Goal: Task Accomplishment & Management: Use online tool/utility

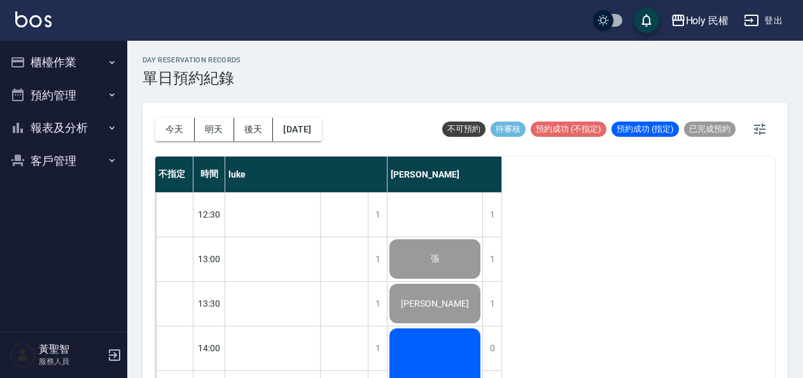
scroll to position [18, 0]
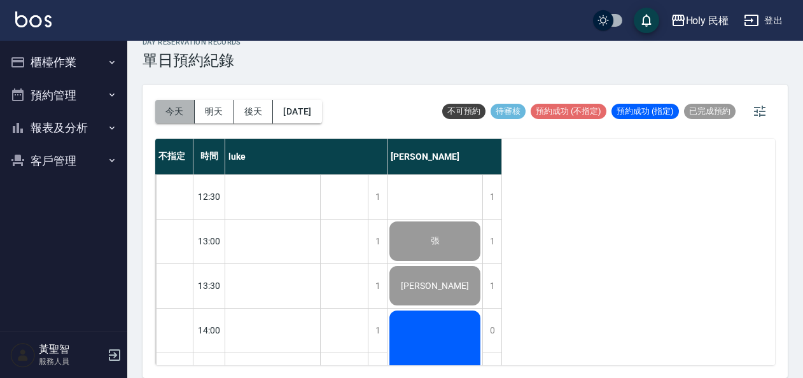
click at [183, 111] on button "今天" at bounding box center [174, 112] width 39 height 24
